Goal: Task Accomplishment & Management: Use online tool/utility

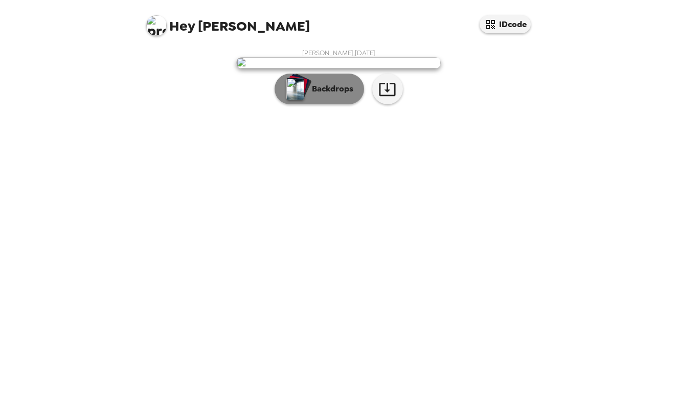
click at [319, 104] on button "Backdrops" at bounding box center [320, 89] width 90 height 31
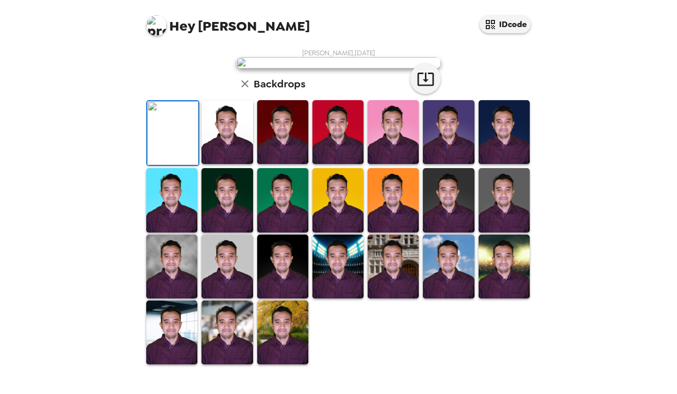
click at [538, 133] on div "[PERSON_NAME] , [DATE] Backdrops" at bounding box center [338, 207] width 399 height 317
click at [272, 332] on img at bounding box center [282, 333] width 51 height 64
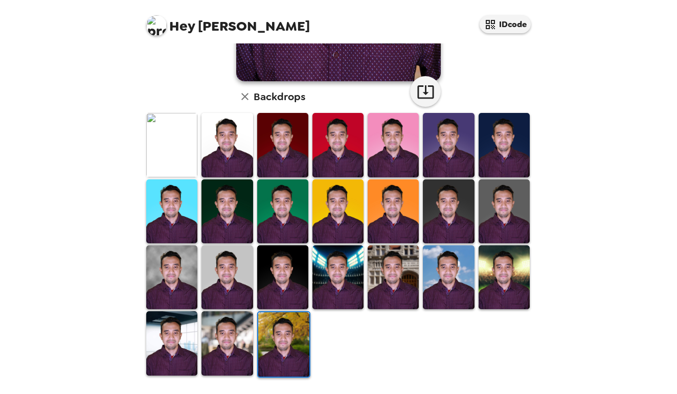
scroll to position [262, 0]
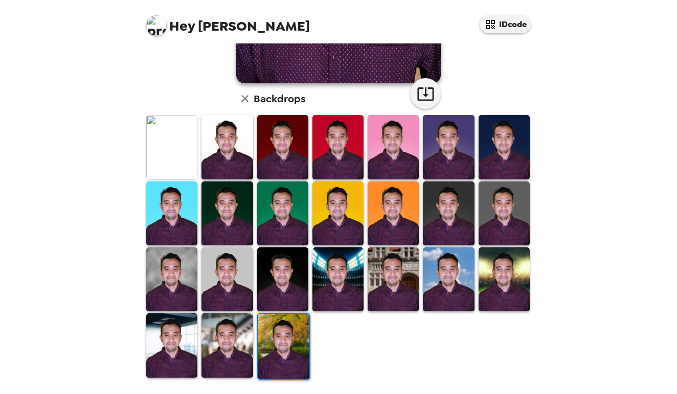
click at [272, 332] on img at bounding box center [283, 347] width 51 height 64
click at [535, 283] on div at bounding box center [340, 247] width 393 height 267
click at [536, 283] on div at bounding box center [340, 247] width 393 height 267
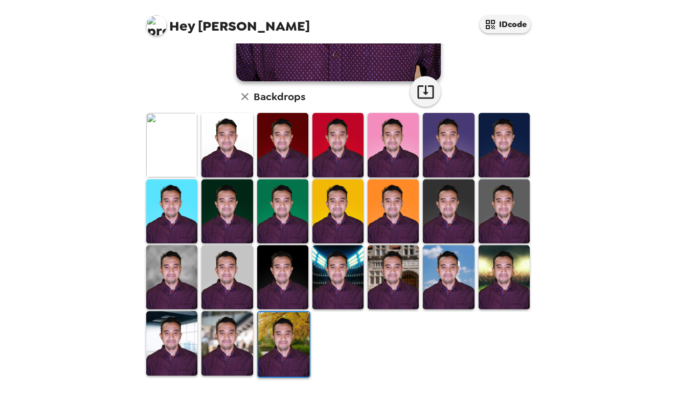
scroll to position [265, 0]
click at [339, 231] on img at bounding box center [338, 212] width 51 height 64
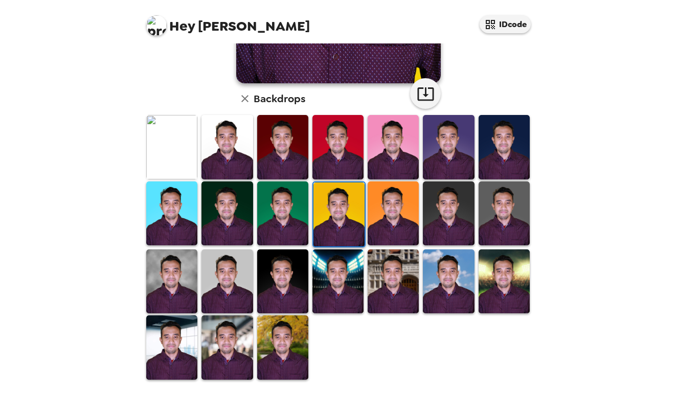
click at [339, 231] on img at bounding box center [339, 215] width 51 height 64
click at [171, 155] on img at bounding box center [171, 147] width 51 height 64
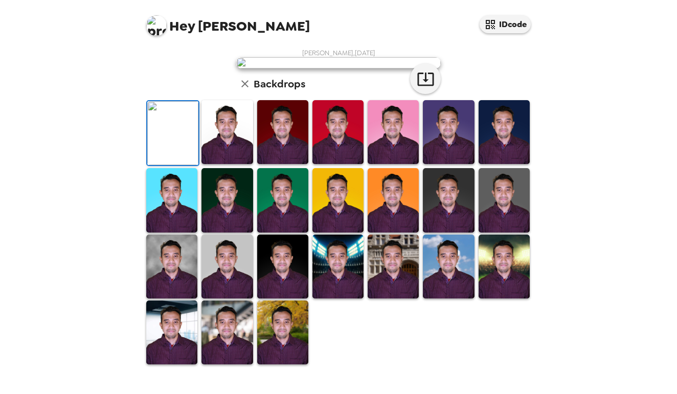
click at [171, 155] on img at bounding box center [172, 133] width 51 height 64
click at [317, 21] on div "Hey Fnu IDcode" at bounding box center [338, 21] width 409 height 43
click at [244, 319] on img at bounding box center [227, 333] width 51 height 64
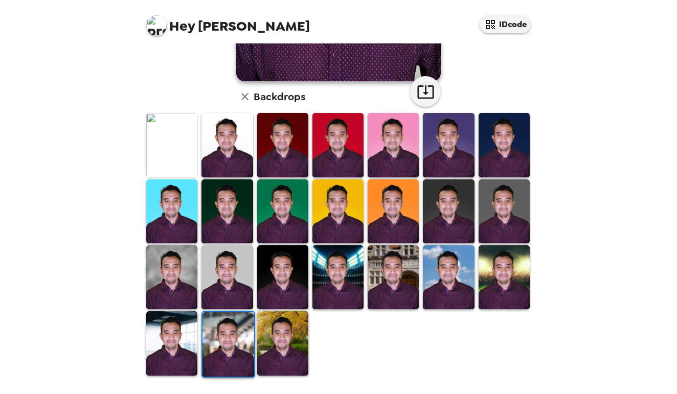
scroll to position [262, 0]
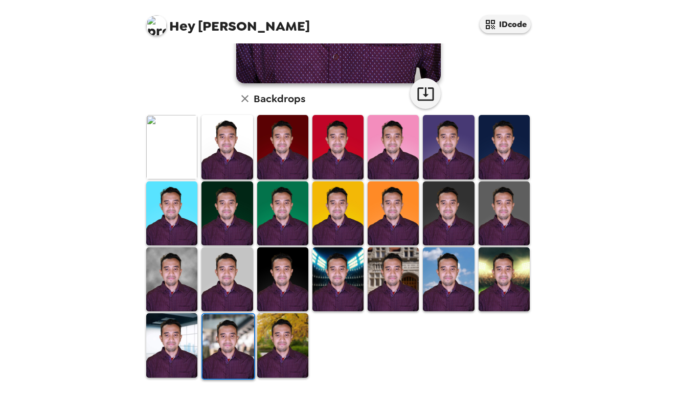
click at [231, 291] on img at bounding box center [227, 280] width 51 height 64
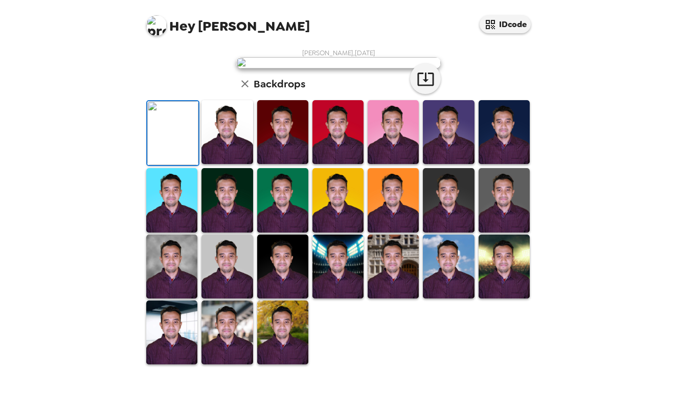
scroll to position [42, 0]
